Goal: Information Seeking & Learning: Learn about a topic

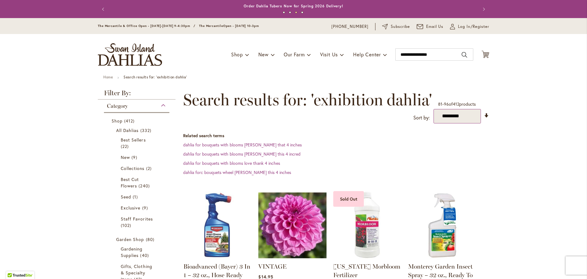
click at [452, 116] on select "**********" at bounding box center [457, 116] width 47 height 14
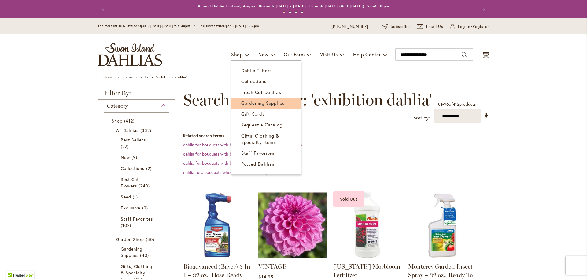
click at [261, 101] on span "Gardening Supplies" at bounding box center [262, 103] width 43 height 6
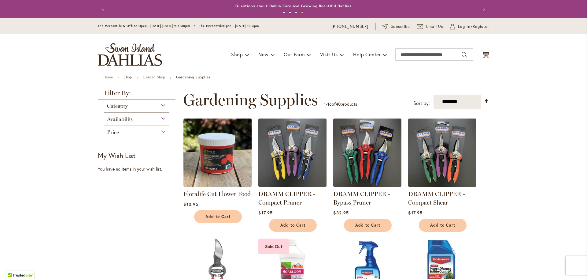
click at [158, 117] on div "Availability" at bounding box center [136, 118] width 65 height 10
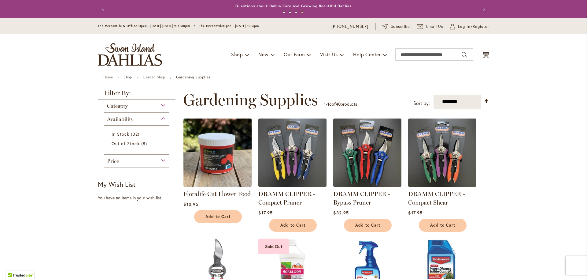
click at [158, 117] on div "Availability" at bounding box center [136, 118] width 65 height 10
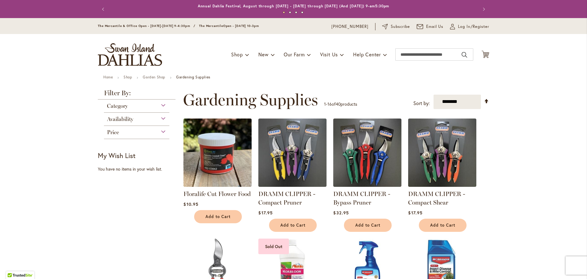
click at [166, 102] on div "Category" at bounding box center [136, 104] width 65 height 10
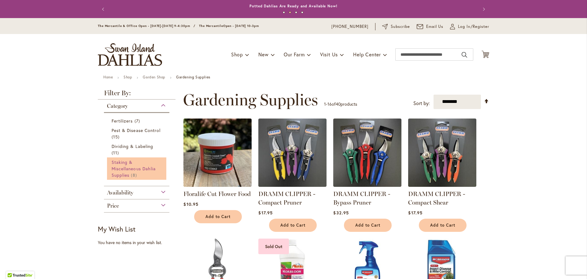
click at [130, 166] on span "Staking & Miscellaneous Dahlia Supplies" at bounding box center [134, 168] width 44 height 19
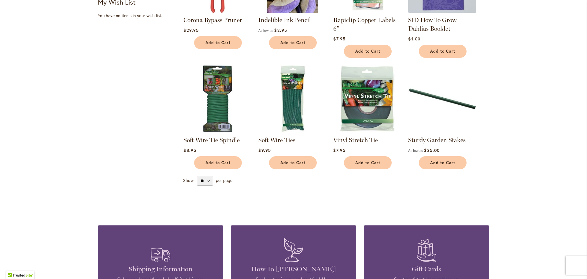
scroll to position [275, 0]
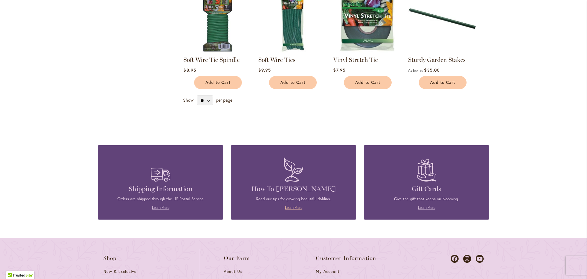
click at [290, 207] on link "Learn More" at bounding box center [293, 207] width 17 height 5
